Goal: Information Seeking & Learning: Learn about a topic

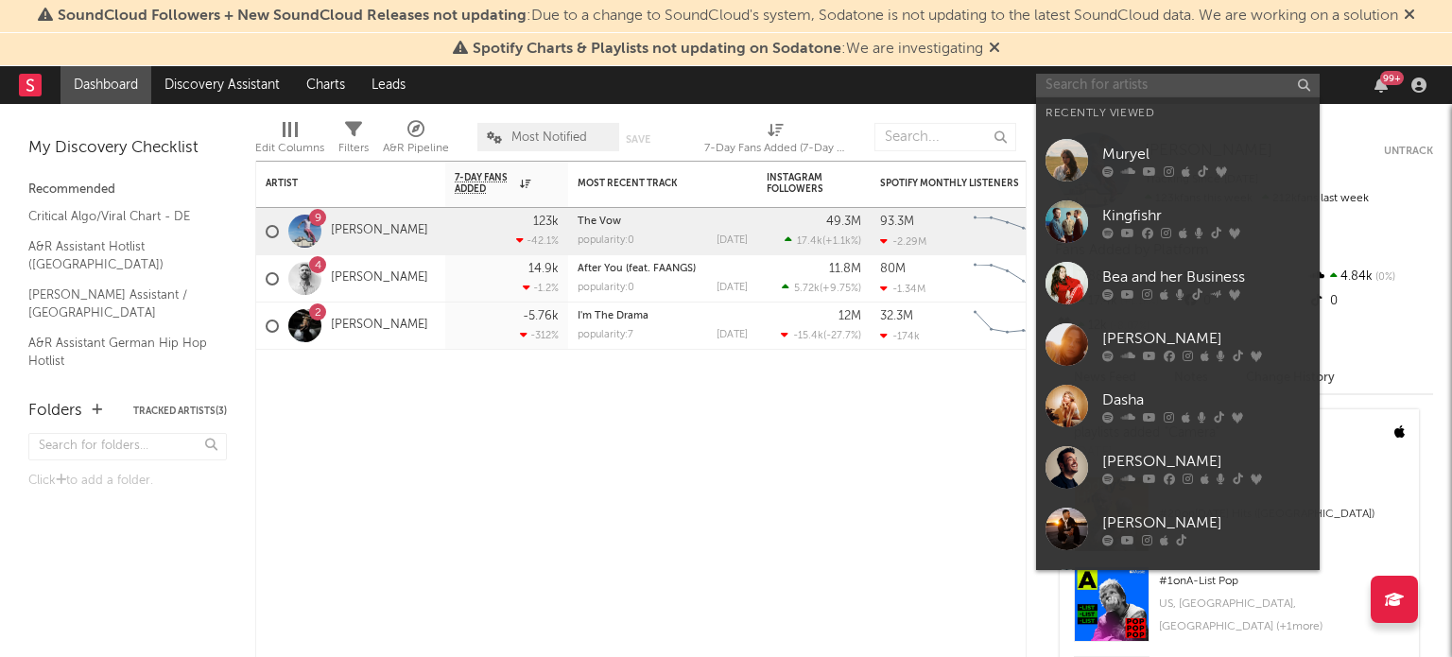
click at [1296, 88] on input "text" at bounding box center [1178, 86] width 284 height 24
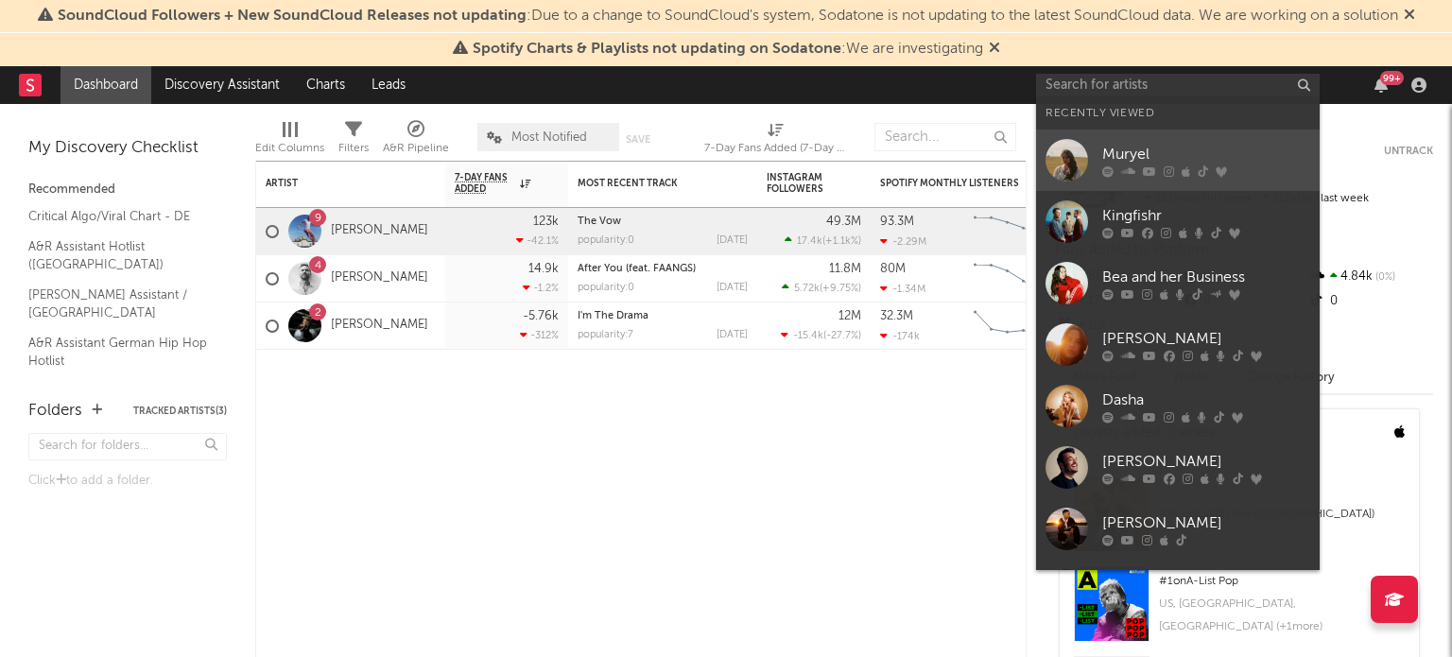
click at [1131, 155] on div "Muryel" at bounding box center [1206, 155] width 208 height 23
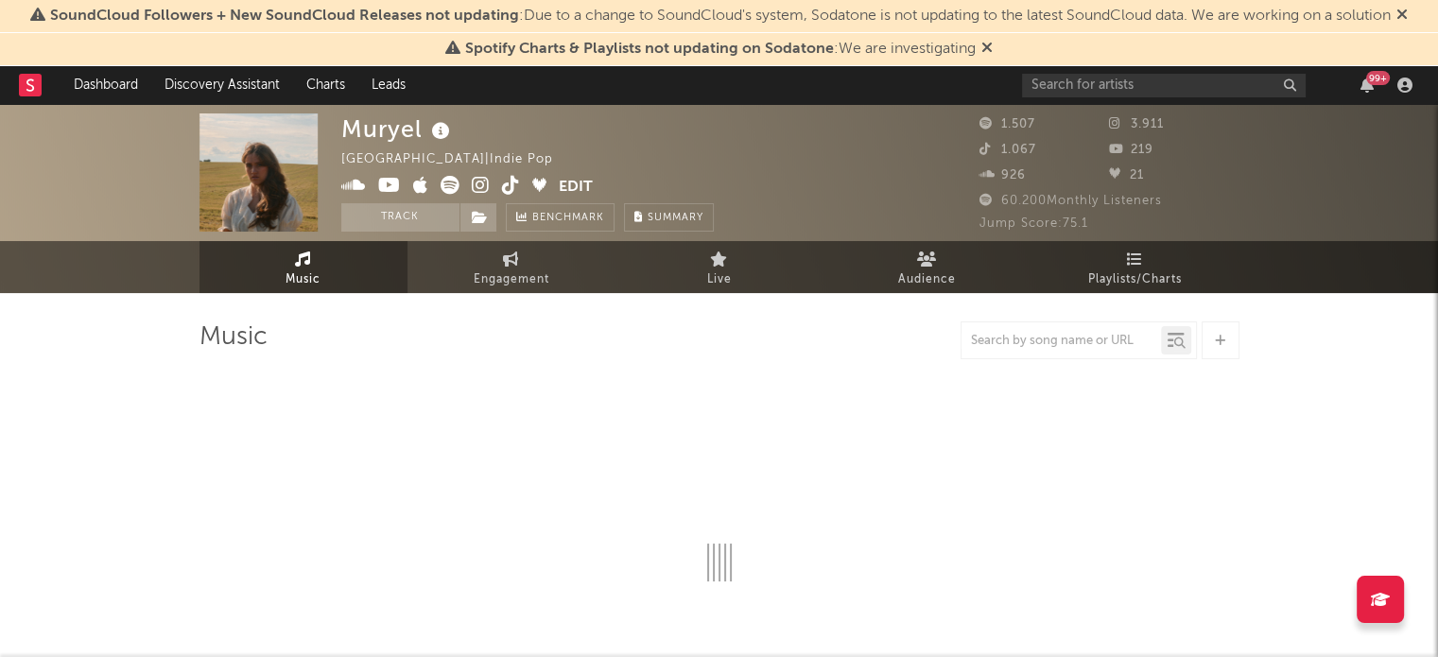
select select "1w"
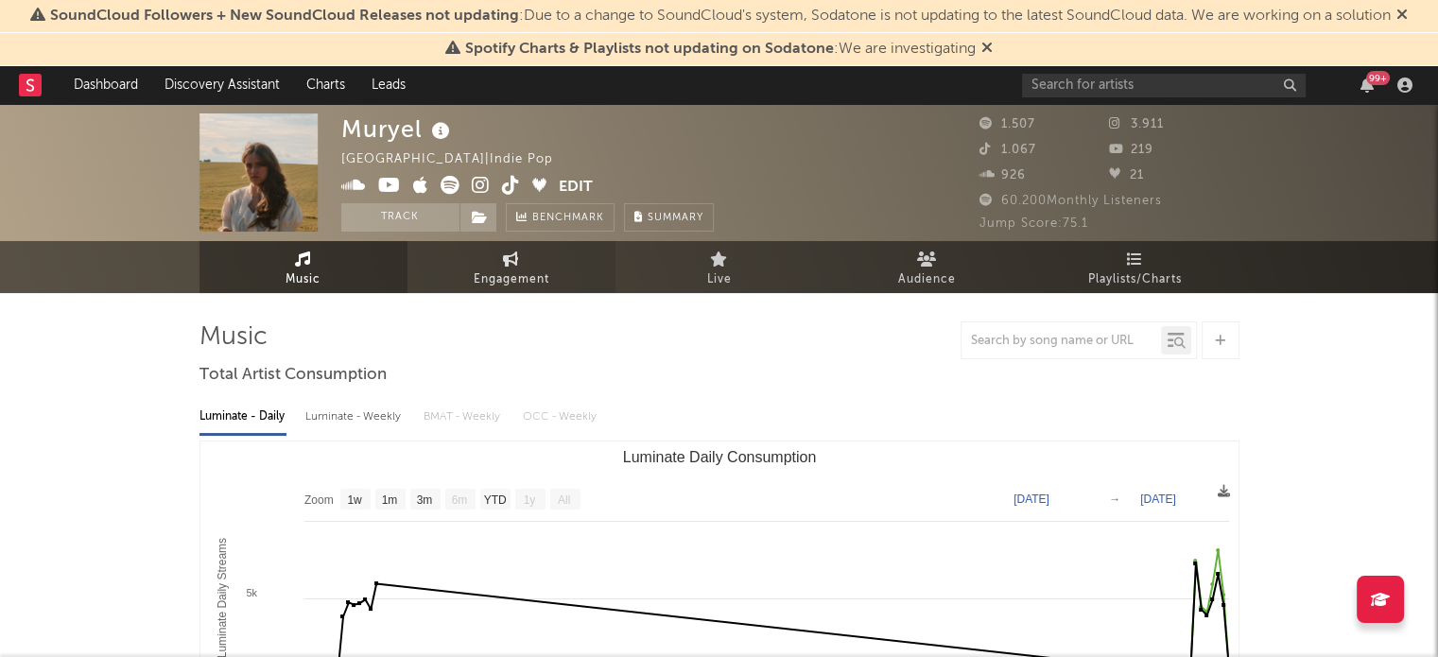
click at [506, 275] on span "Engagement" at bounding box center [512, 280] width 76 height 23
select select "1w"
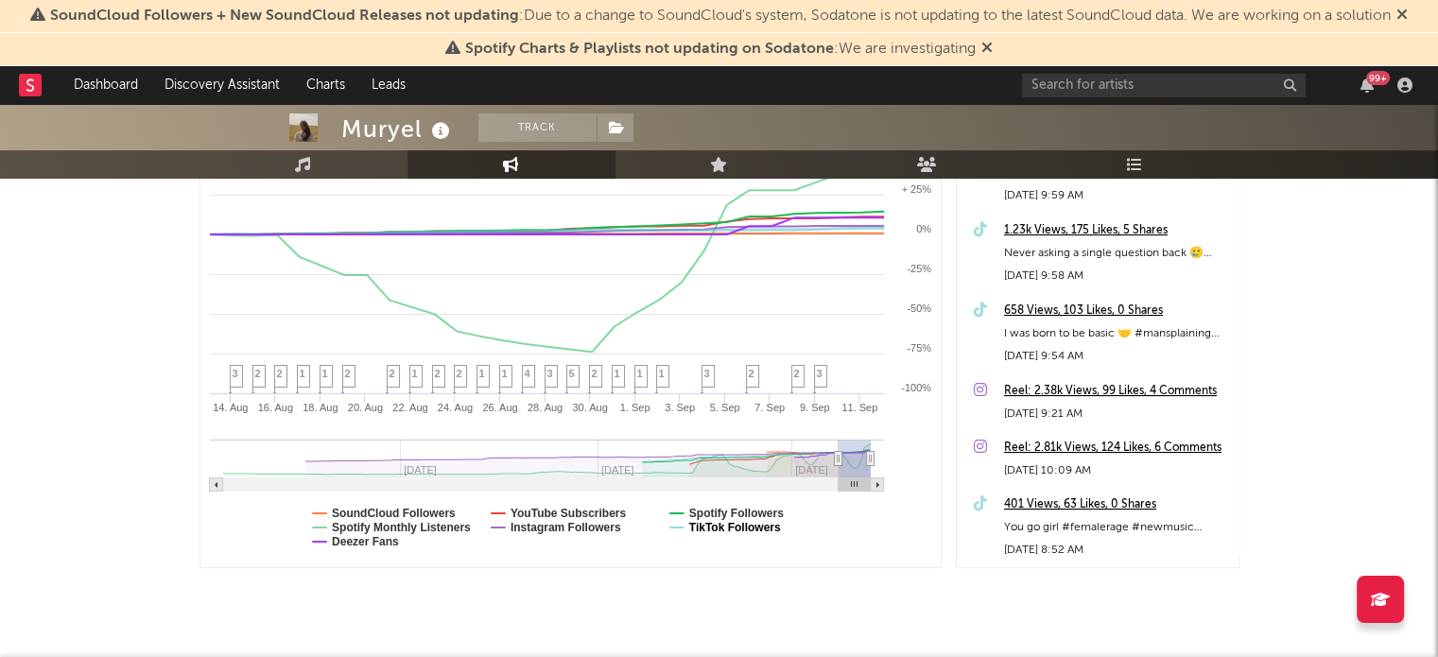
scroll to position [272, 0]
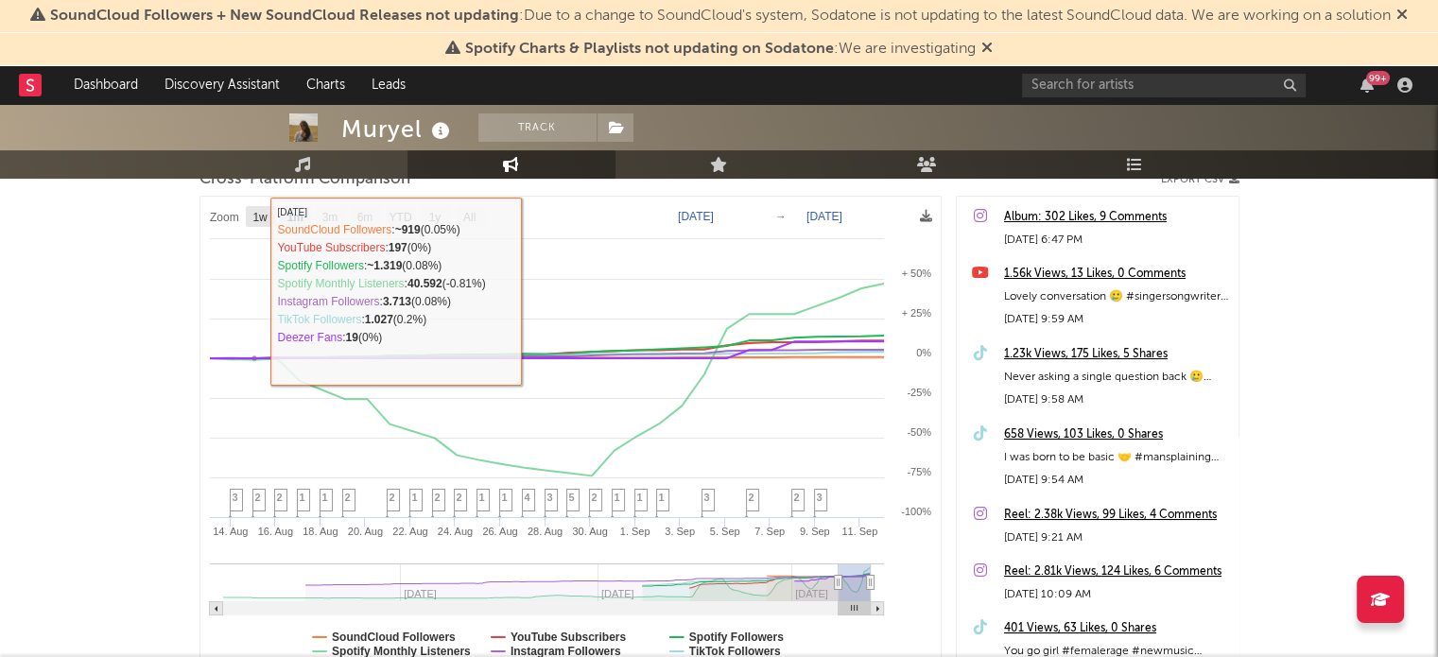
click at [253, 220] on text "1w" at bounding box center [259, 217] width 15 height 13
select select "1w"
type input "[DATE]"
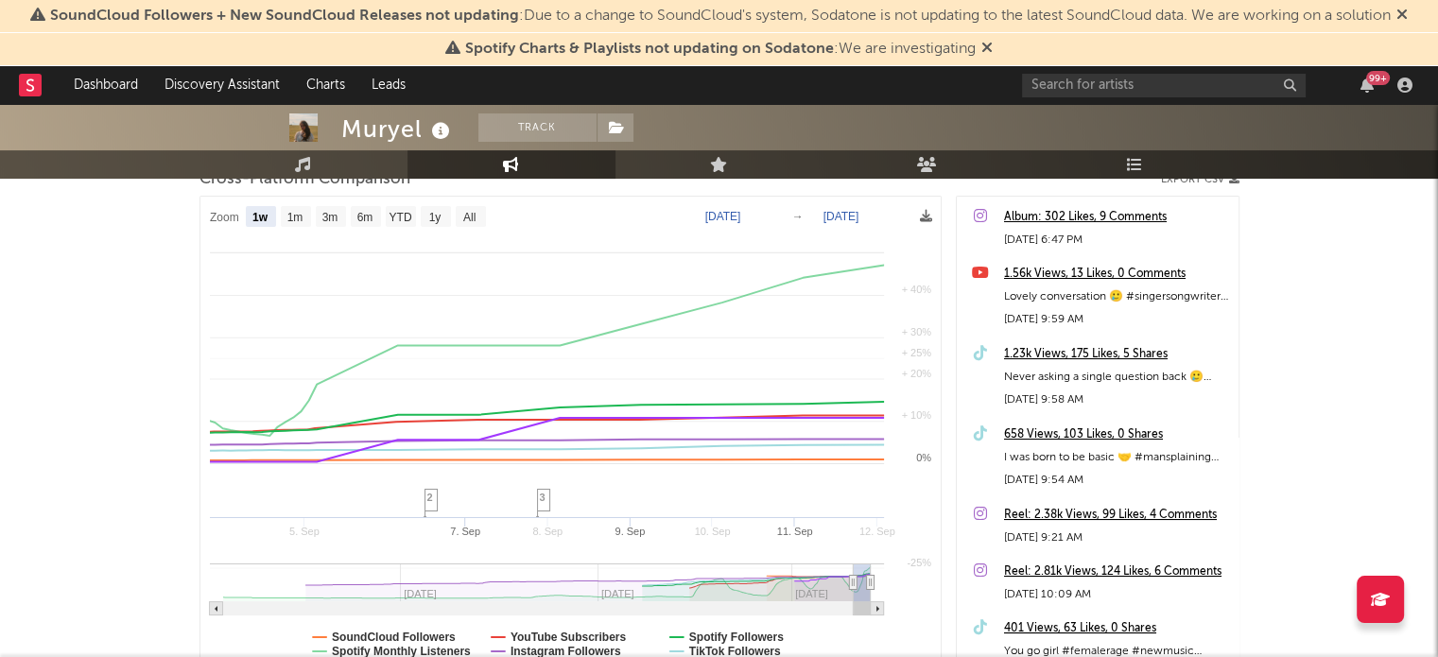
select select "1w"
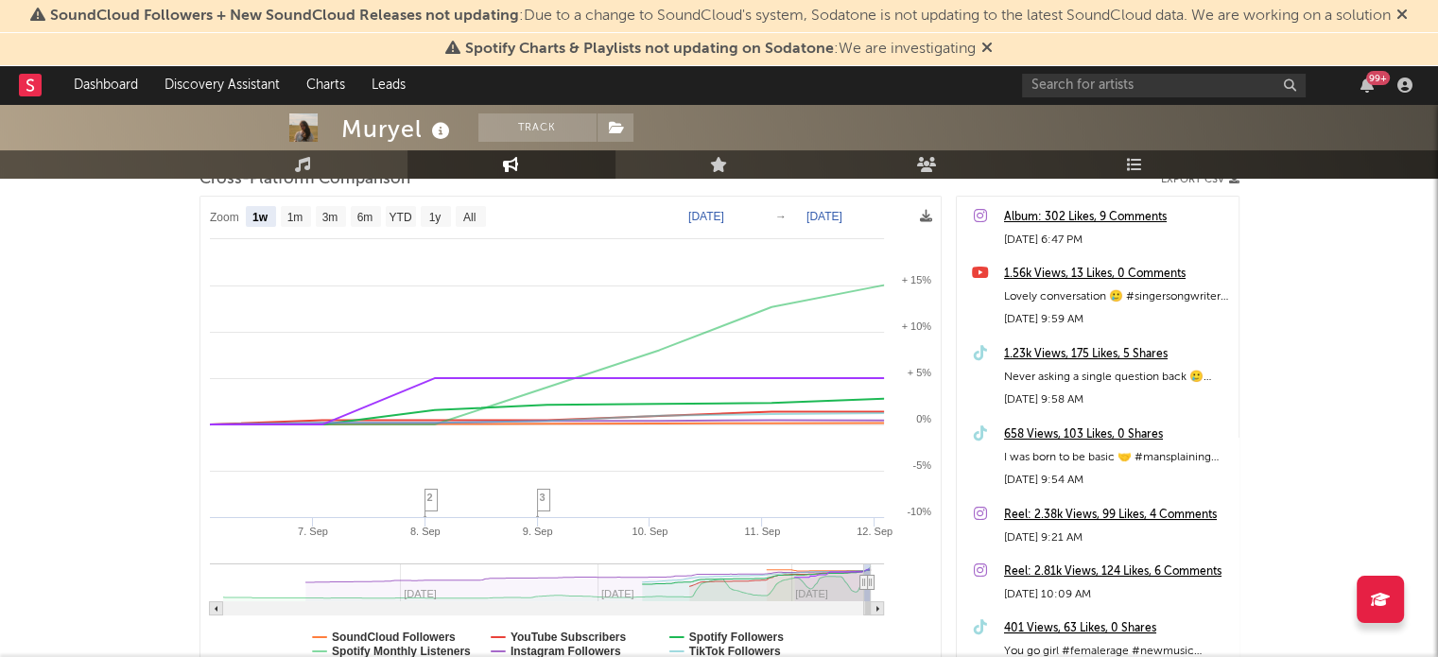
click at [216, 604] on rect at bounding box center [215, 608] width 13 height 13
type input "[DATE]"
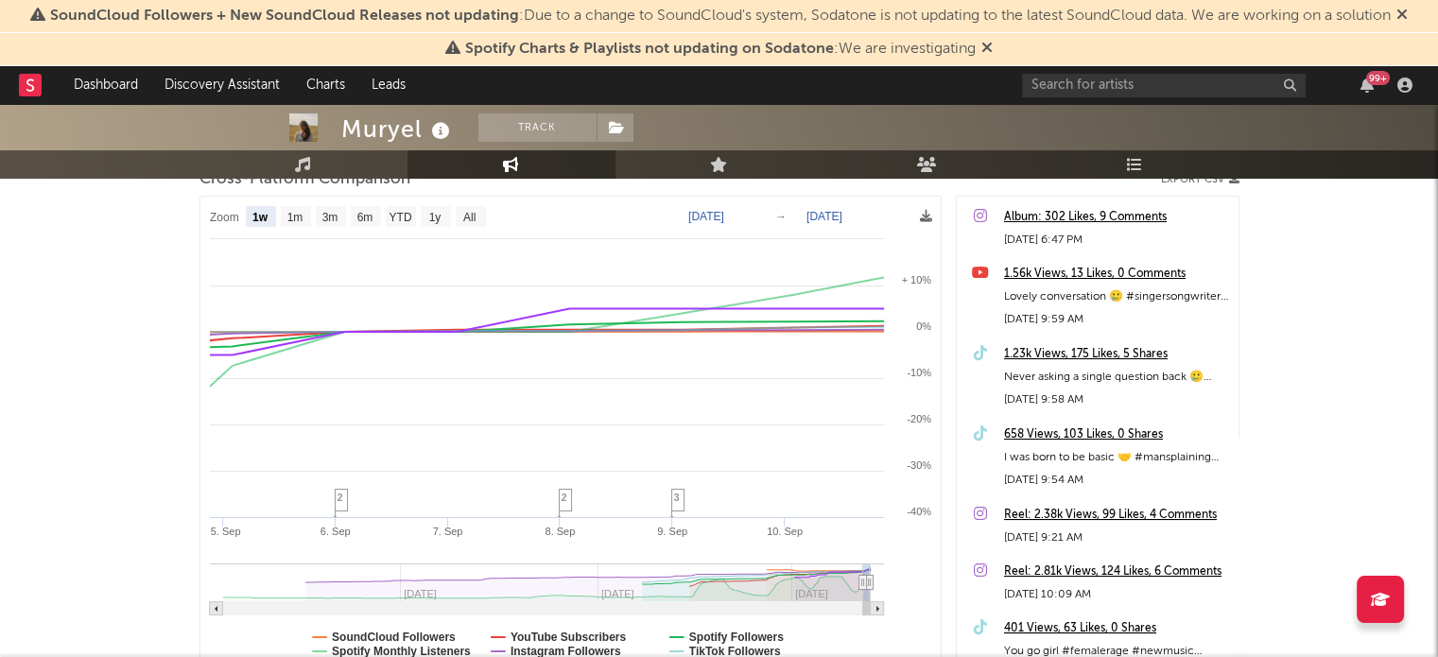
select select "1w"
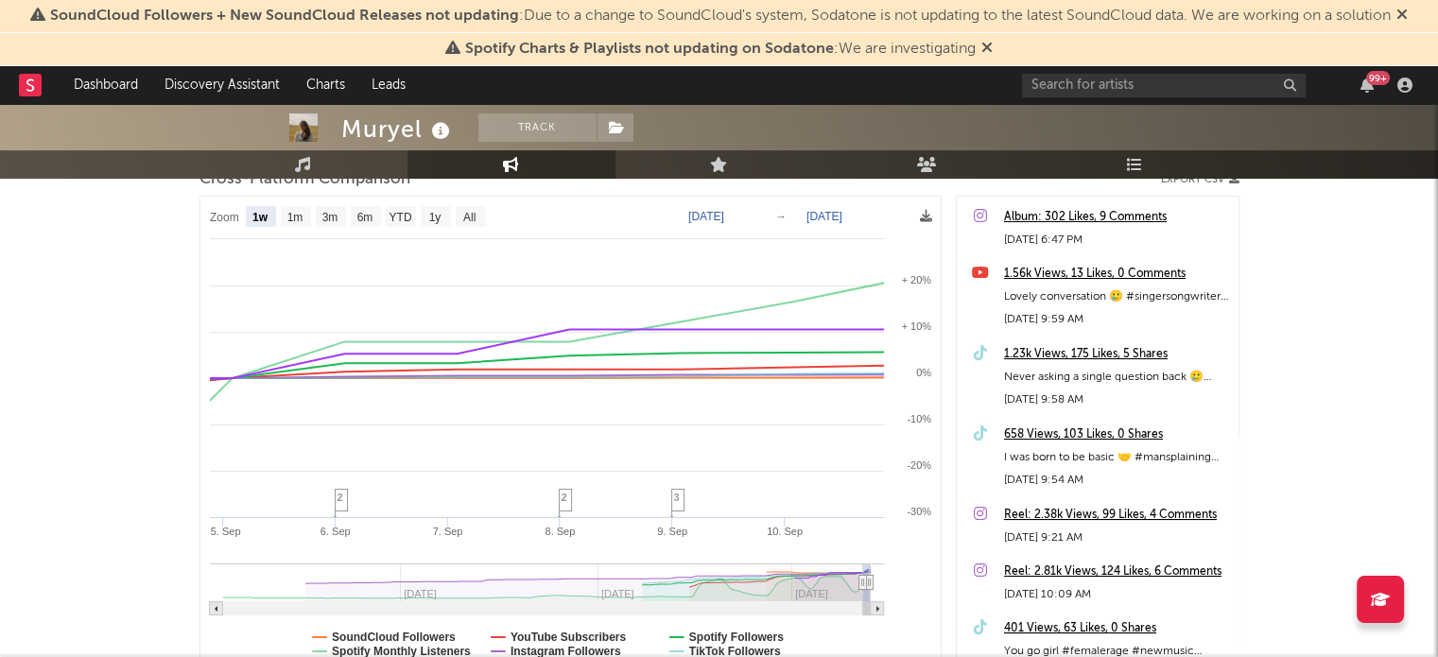
click at [216, 604] on rect at bounding box center [215, 608] width 13 height 13
type input "[DATE]"
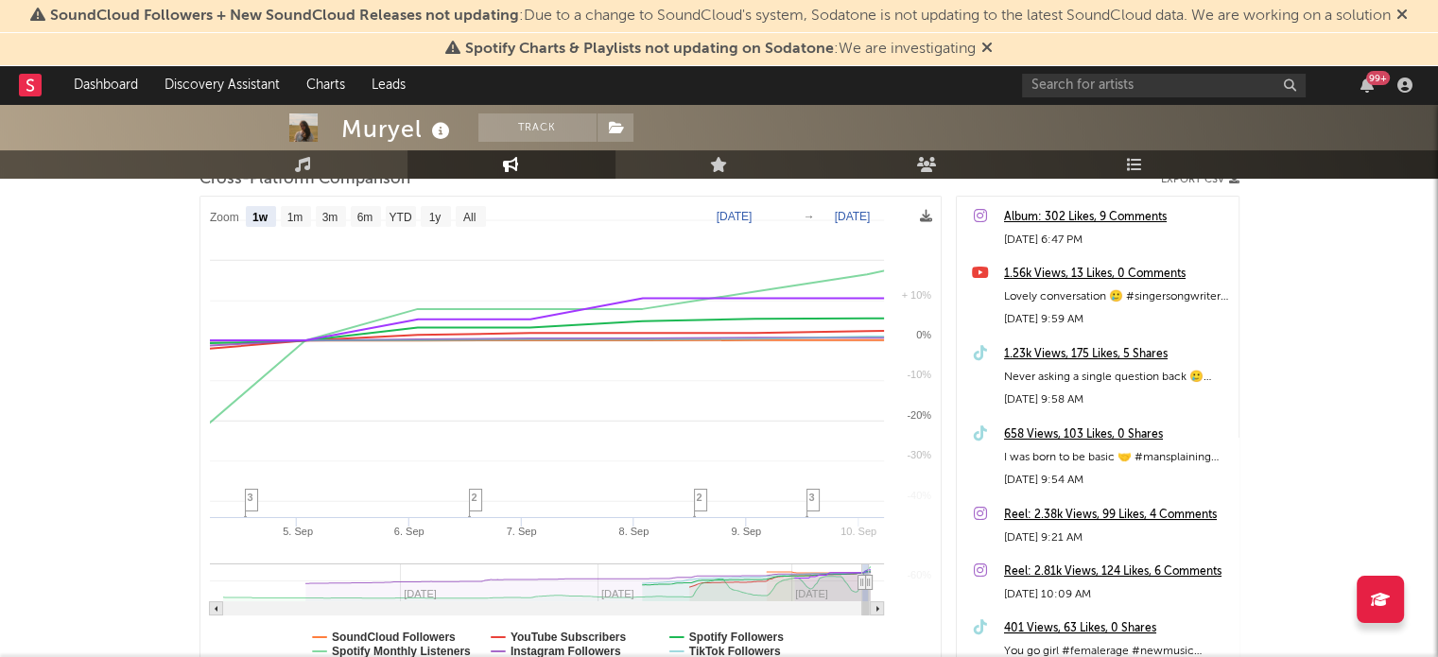
select select "1w"
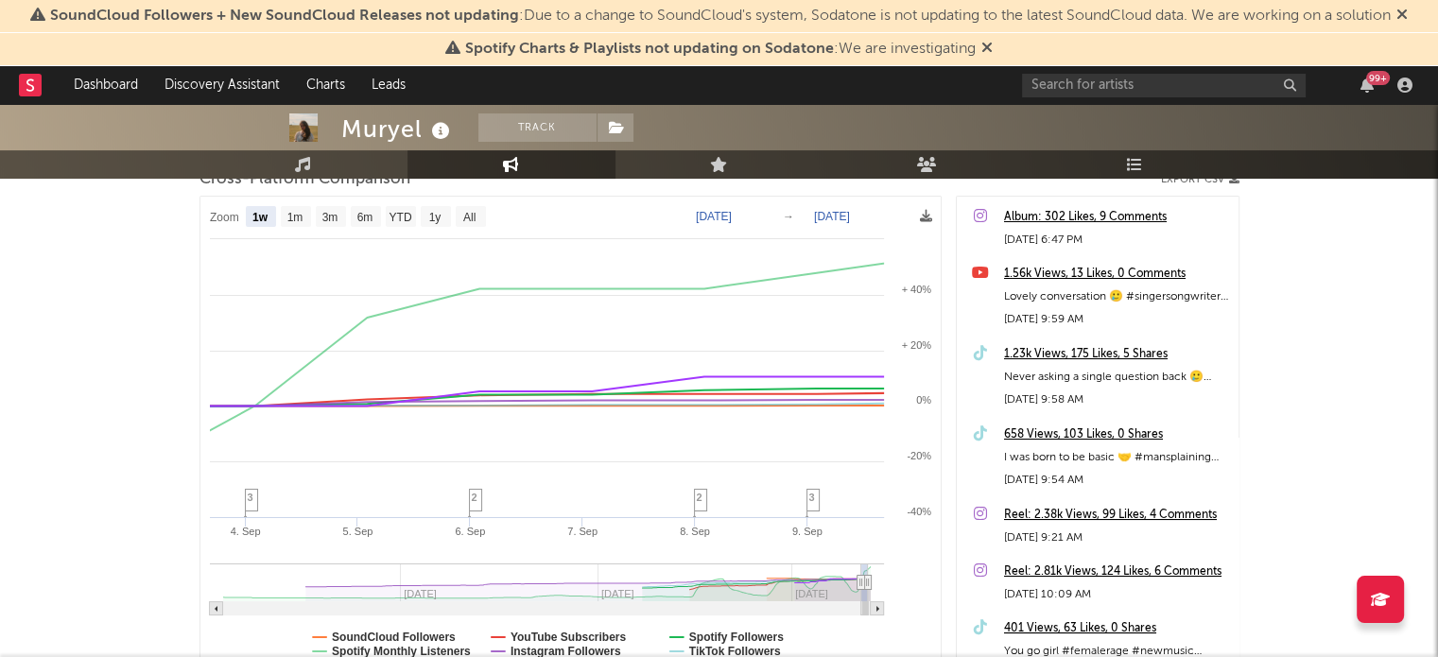
click at [216, 604] on rect at bounding box center [215, 608] width 13 height 13
type input "[DATE]"
select select "1w"
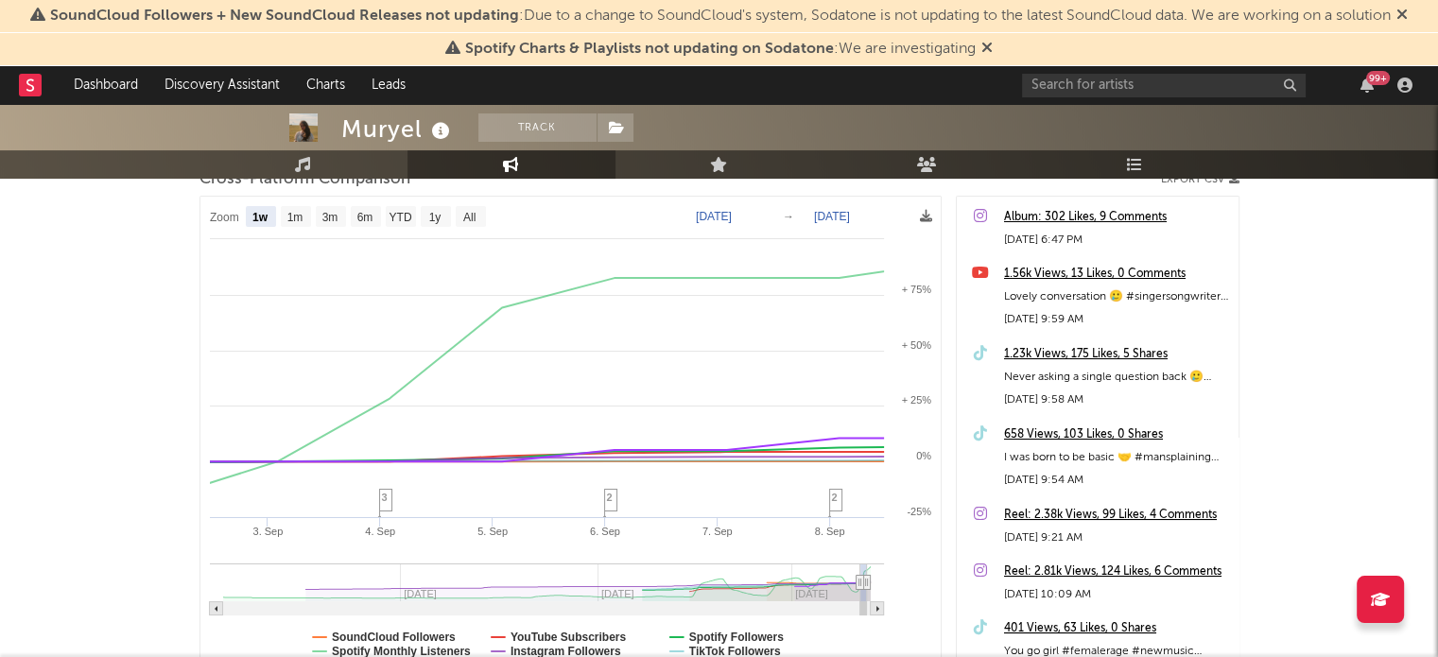
click at [216, 604] on rect at bounding box center [215, 608] width 13 height 13
type input "[DATE]"
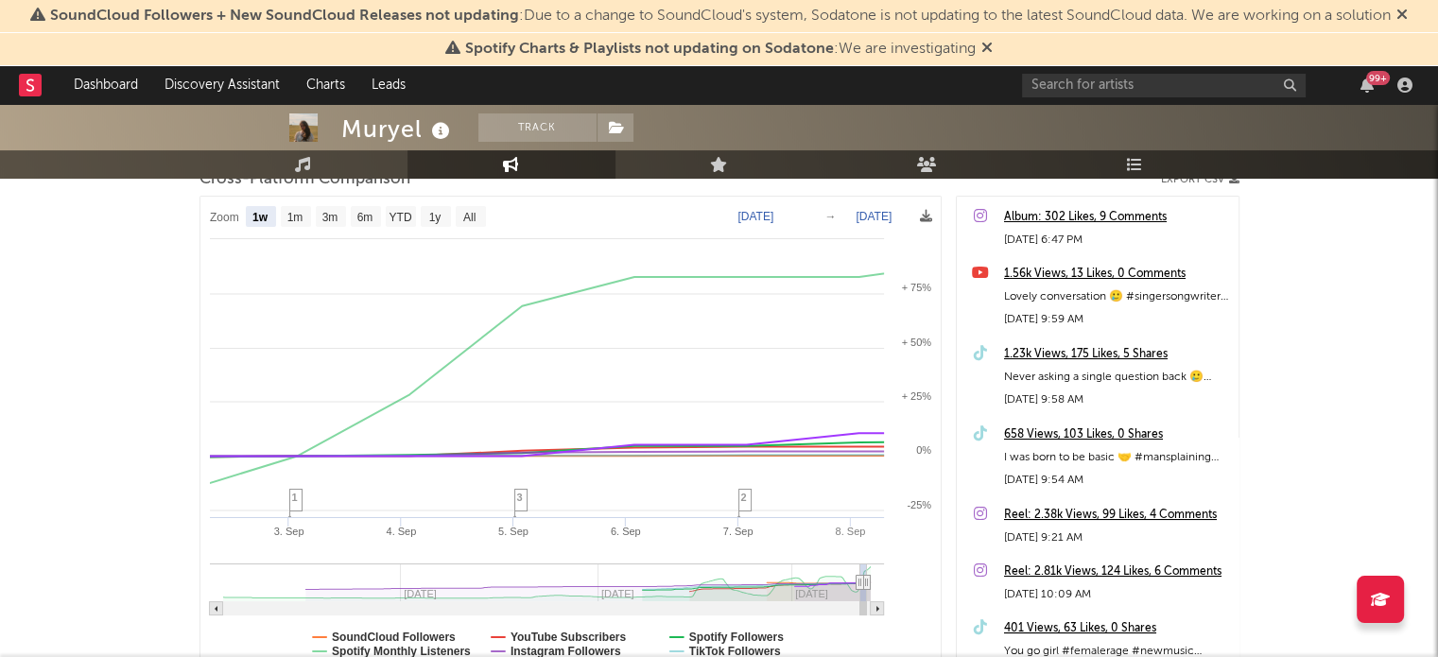
select select "1w"
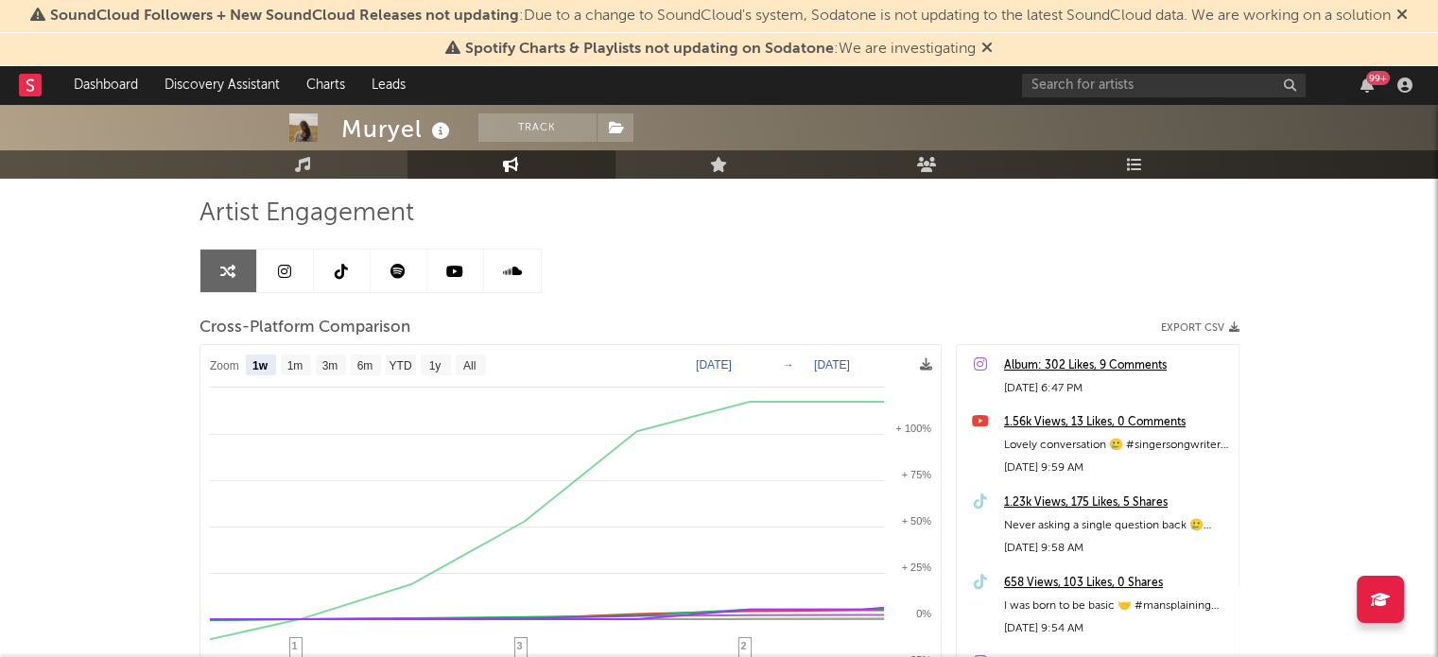
scroll to position [113, 0]
